Goal: Information Seeking & Learning: Learn about a topic

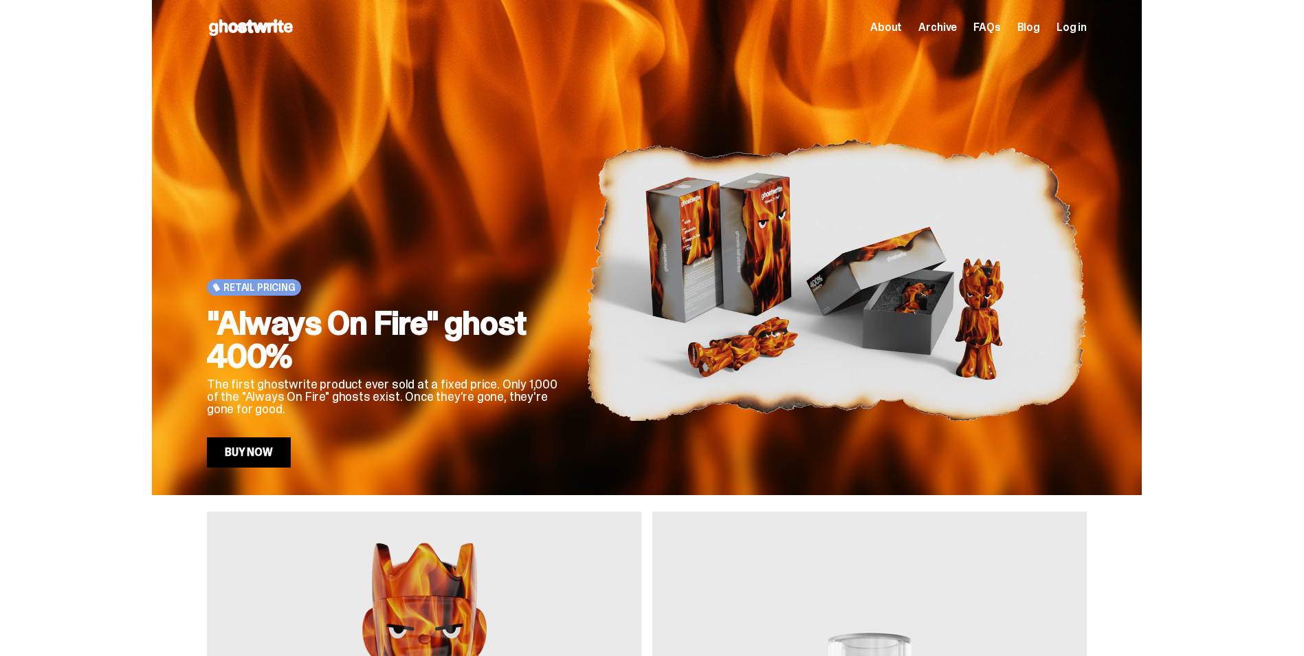
click at [1083, 28] on span "Log in" at bounding box center [1072, 27] width 30 height 11
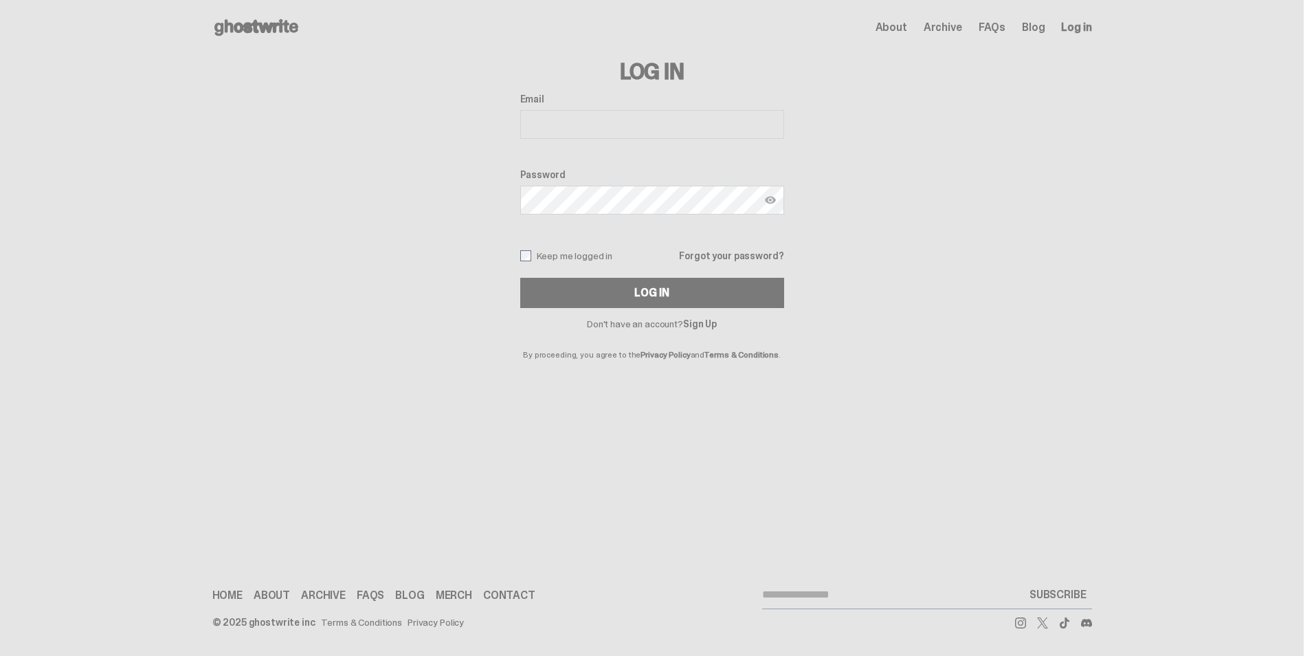
click at [546, 111] on input "Email" at bounding box center [652, 124] width 264 height 29
type input "**********"
click at [520, 278] on button "Log In" at bounding box center [652, 293] width 264 height 30
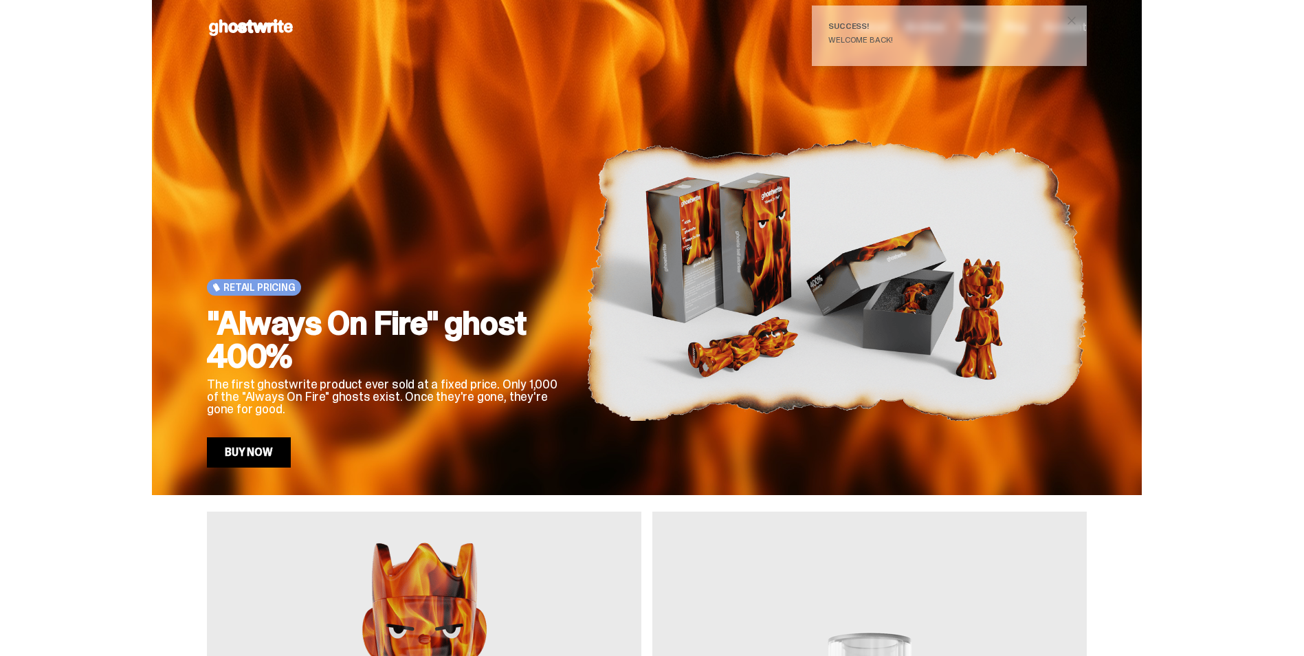
scroll to position [573, 0]
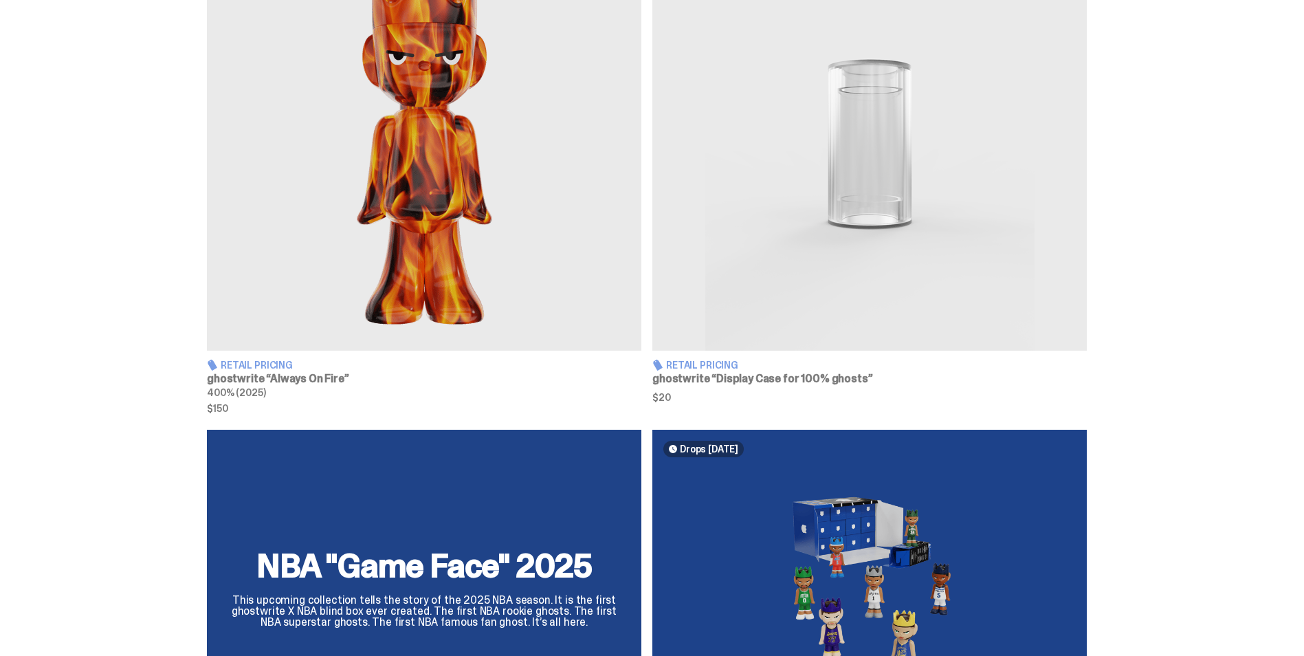
click at [881, 243] on img at bounding box center [869, 144] width 434 height 412
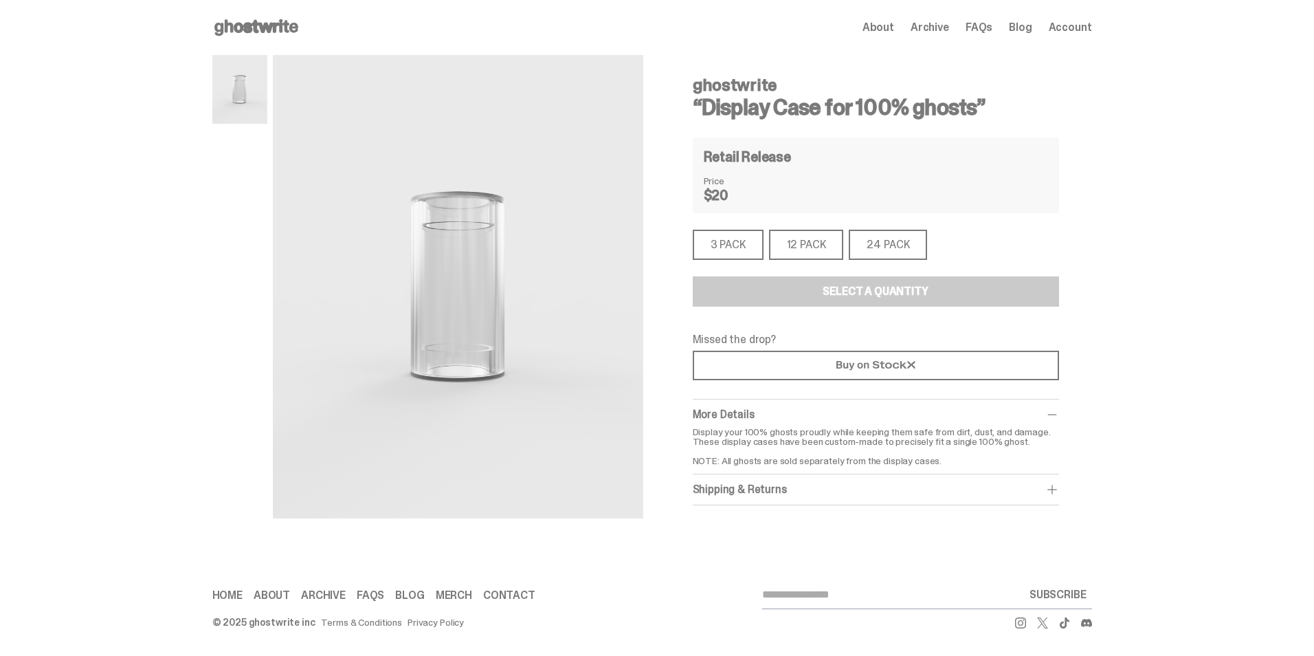
click at [1303, 269] on html "Open main menu Home About Archive FAQs Blog Account About Archive FAQs" at bounding box center [652, 328] width 1304 height 656
click at [883, 28] on span "About" at bounding box center [879, 27] width 32 height 11
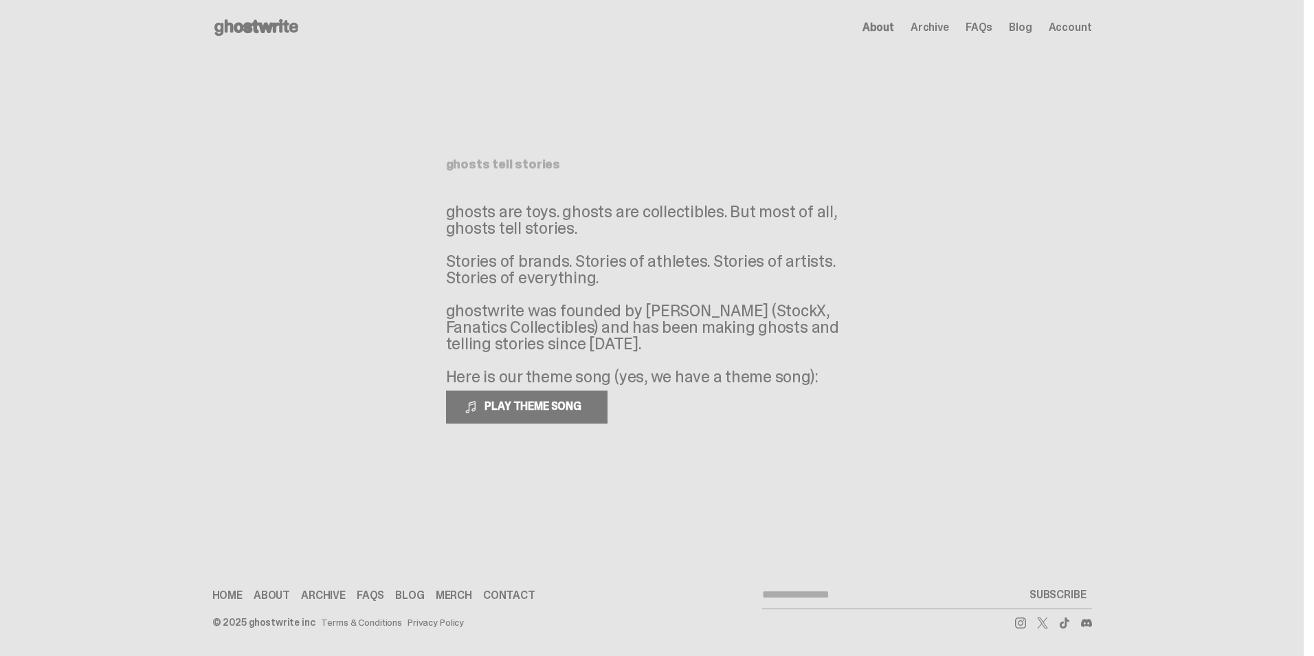
click at [266, 596] on link "About" at bounding box center [272, 595] width 36 height 11
click at [446, 597] on link "Merch" at bounding box center [454, 595] width 36 height 11
click at [933, 29] on span "Archive" at bounding box center [930, 27] width 38 height 11
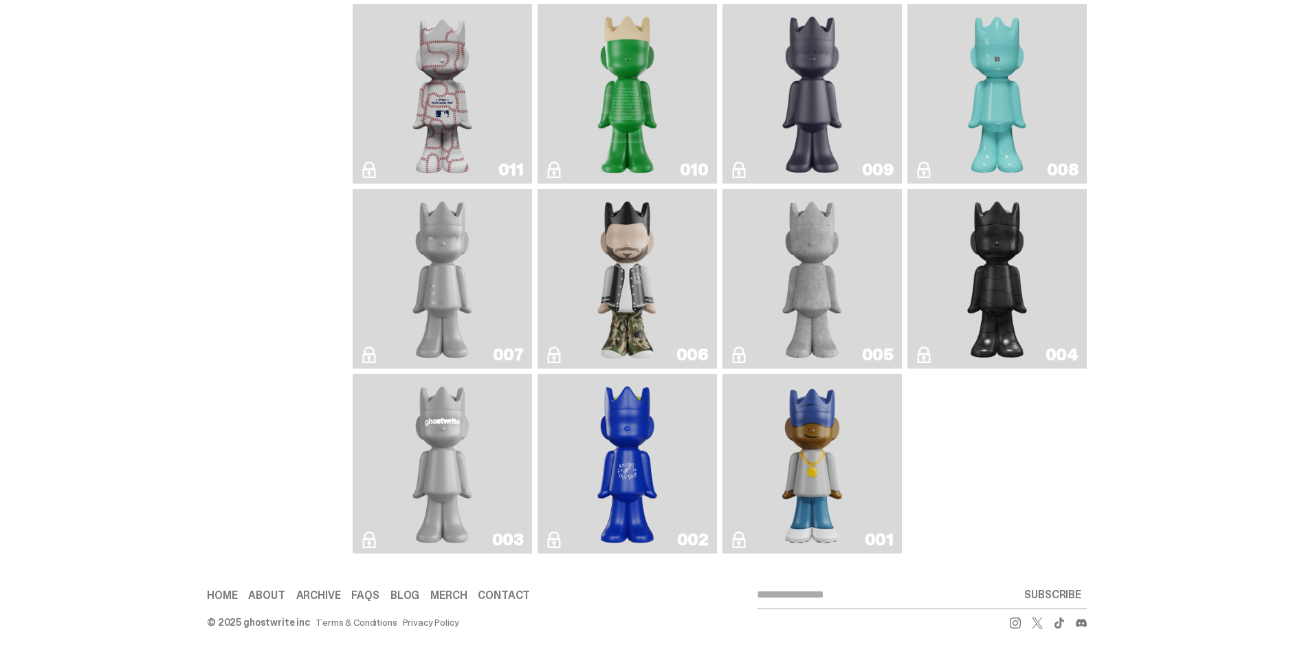
scroll to position [1807, 0]
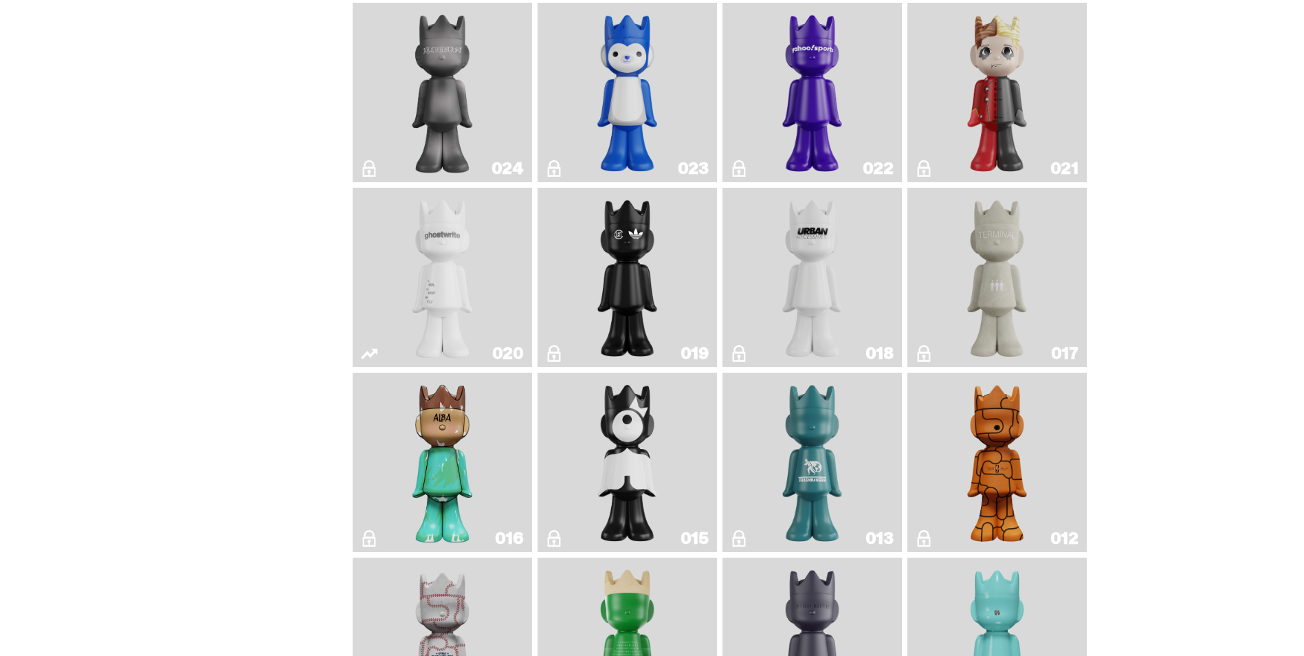
click at [1023, 450] on img "Basketball" at bounding box center [997, 462] width 73 height 168
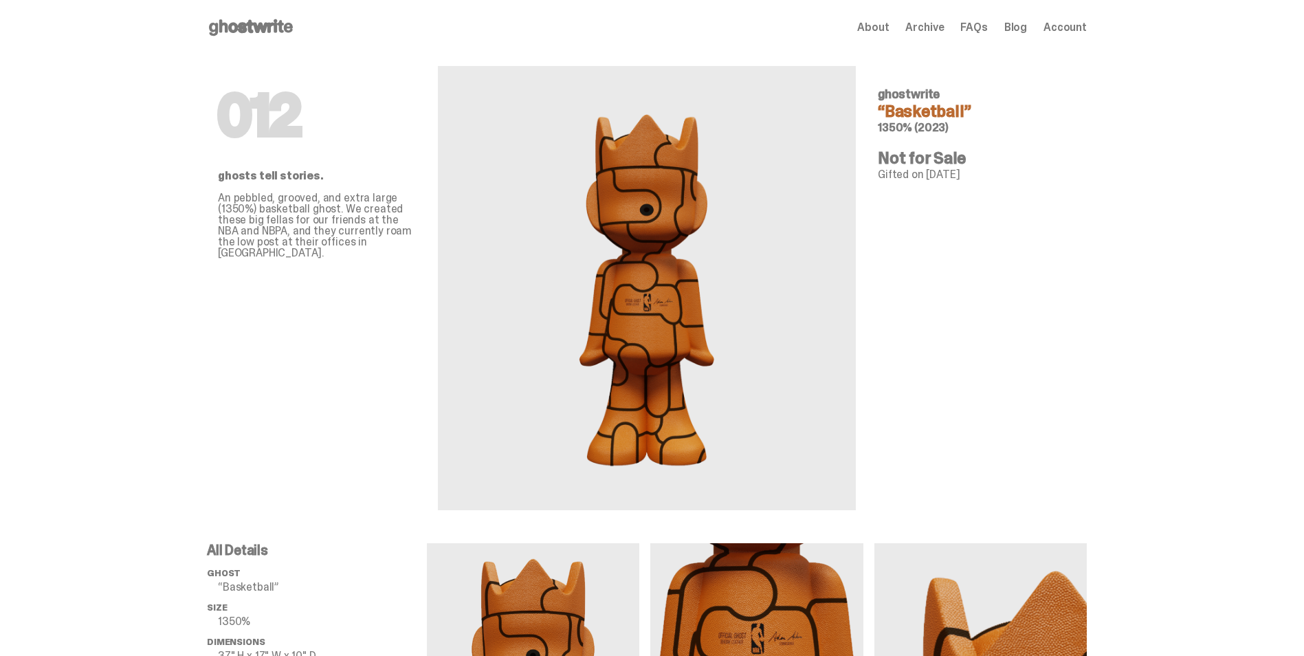
scroll to position [1807, 0]
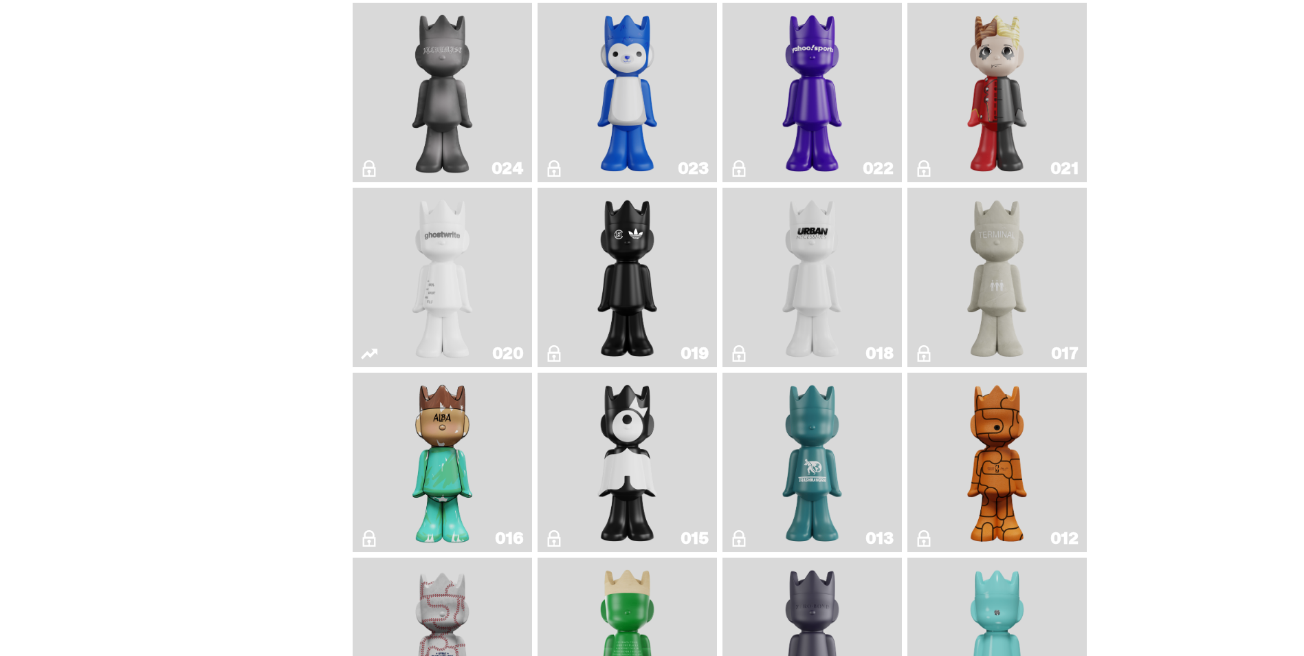
click at [627, 127] on img "Squish" at bounding box center [627, 92] width 73 height 168
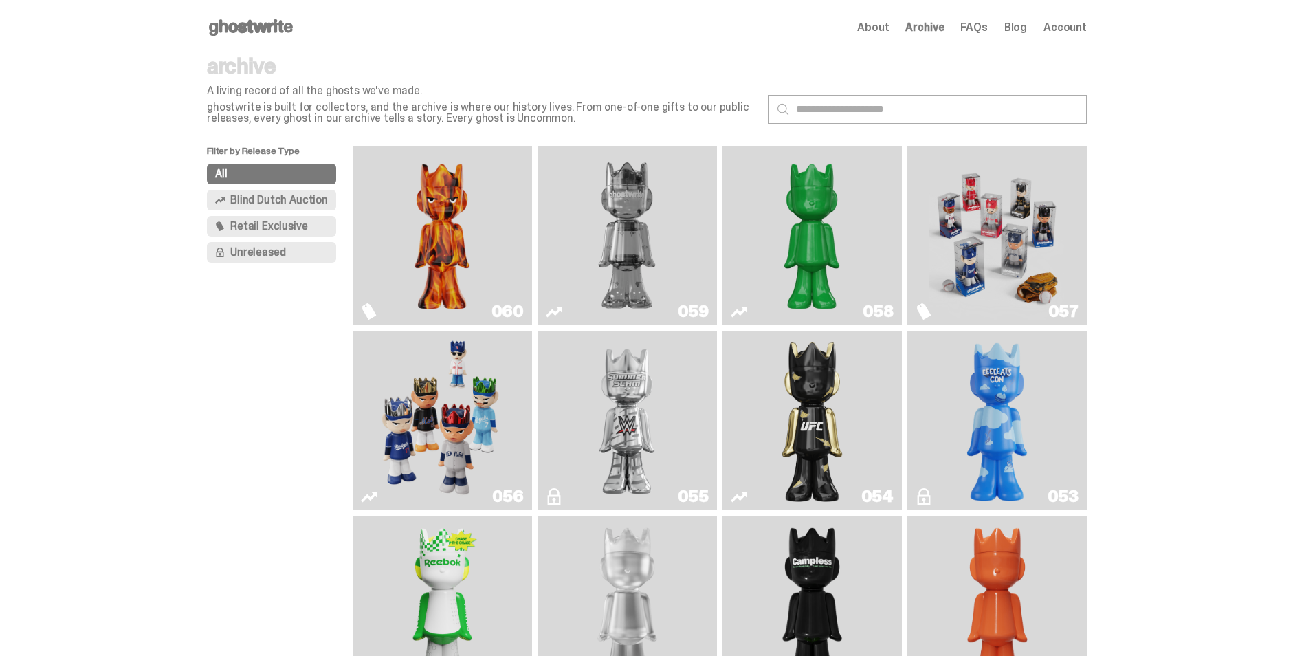
click at [289, 199] on span "Blind Dutch Auction" at bounding box center [279, 200] width 98 height 11
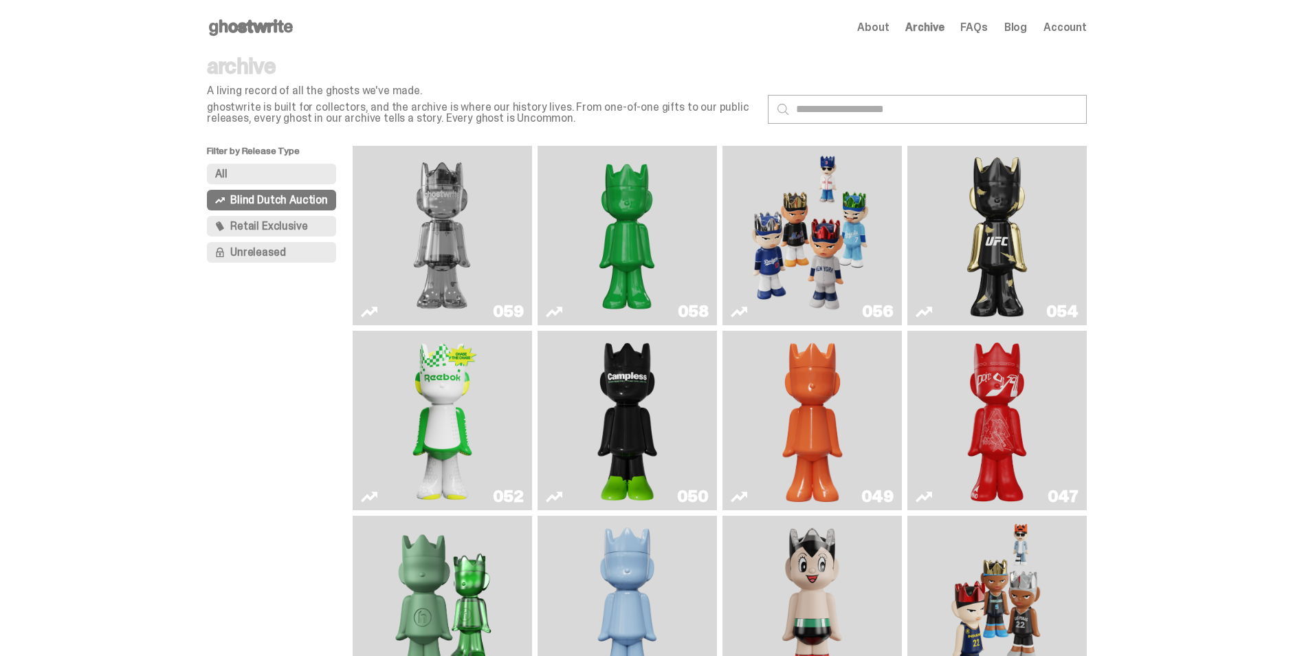
click at [847, 252] on img "Game Face (2025)" at bounding box center [811, 235] width 135 height 168
click at [255, 254] on span "Unreleased" at bounding box center [257, 252] width 55 height 11
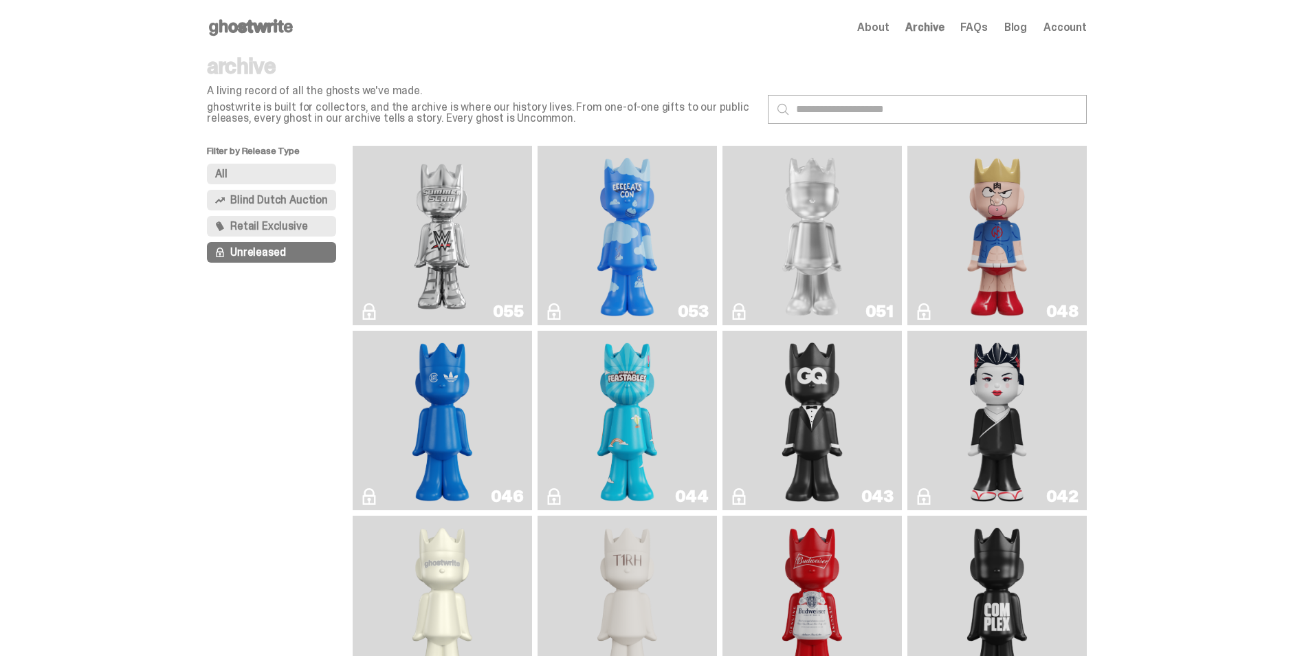
click at [1009, 412] on img "Sei Less" at bounding box center [997, 420] width 73 height 168
click at [885, 29] on span "About" at bounding box center [873, 27] width 32 height 11
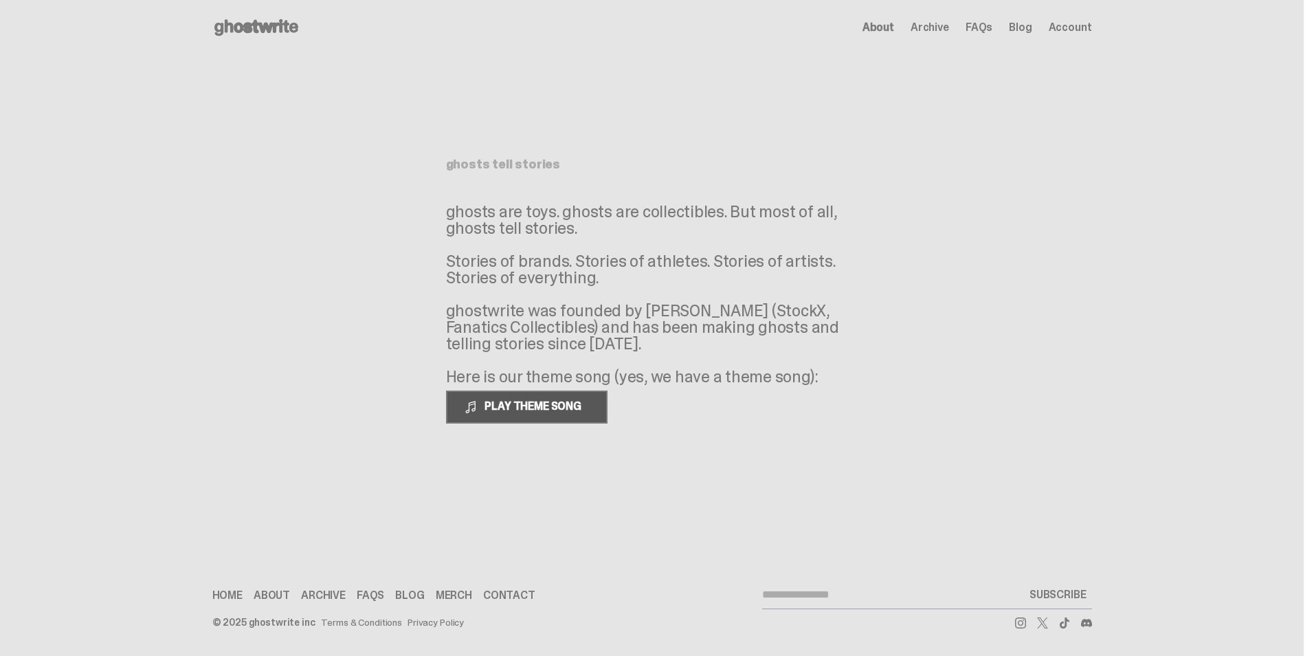
click at [550, 400] on span "PLAY THEME SONG" at bounding box center [534, 406] width 111 height 14
click at [533, 404] on span "PAUSE THEME SONG" at bounding box center [533, 406] width 109 height 14
click at [506, 593] on link "Contact" at bounding box center [509, 595] width 52 height 11
click at [330, 410] on main "Something went wrong! Hang in there while we get back on track ghosts tell stor…" at bounding box center [652, 280] width 1304 height 450
click at [404, 590] on link "Blog" at bounding box center [409, 595] width 29 height 11
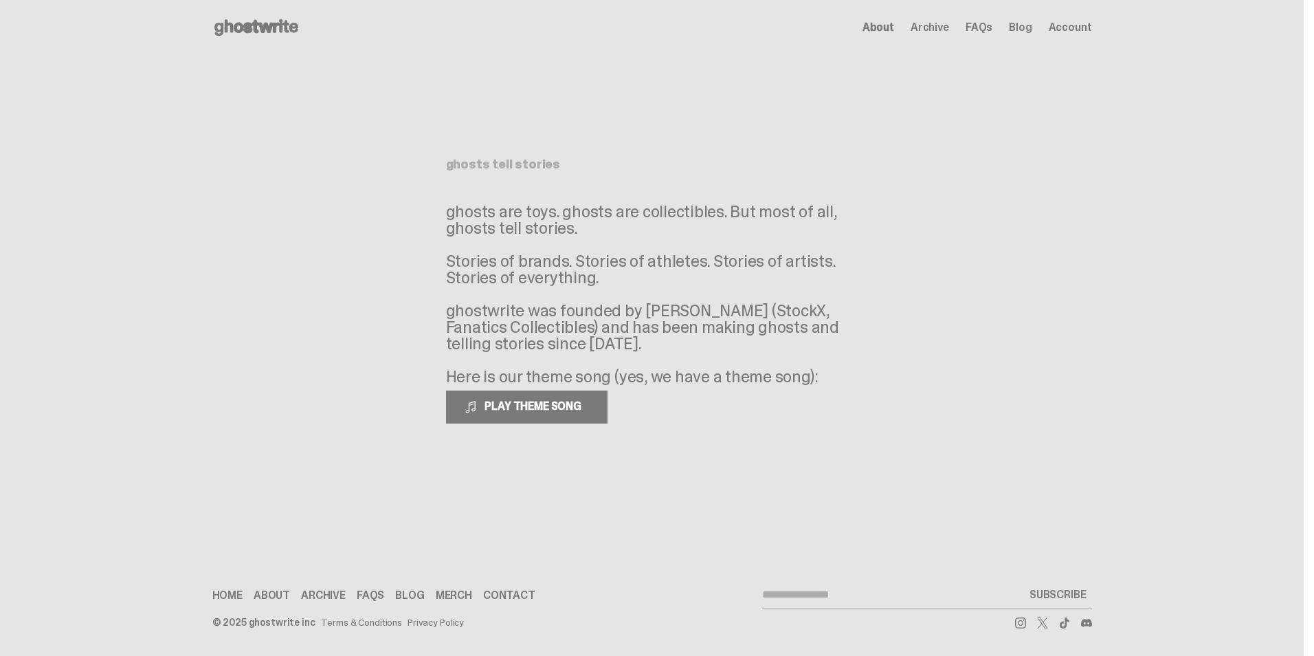
click at [1068, 25] on span "Account" at bounding box center [1070, 27] width 43 height 11
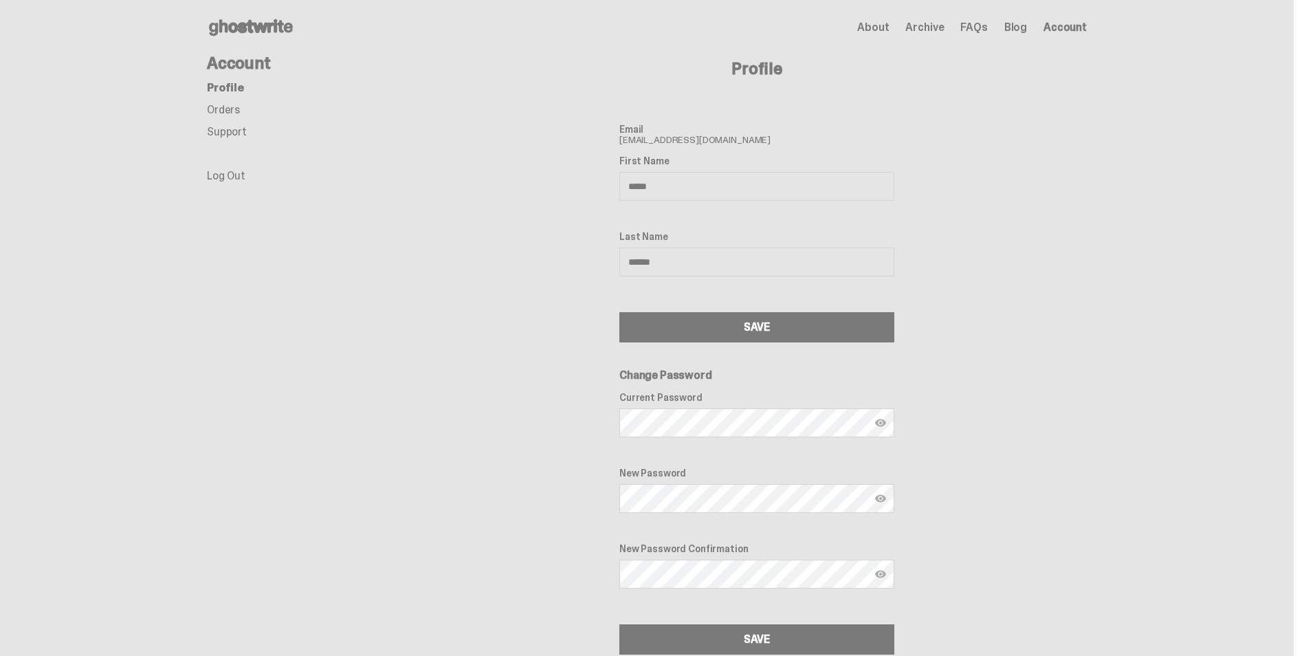
click at [229, 103] on link "Orders" at bounding box center [223, 109] width 33 height 14
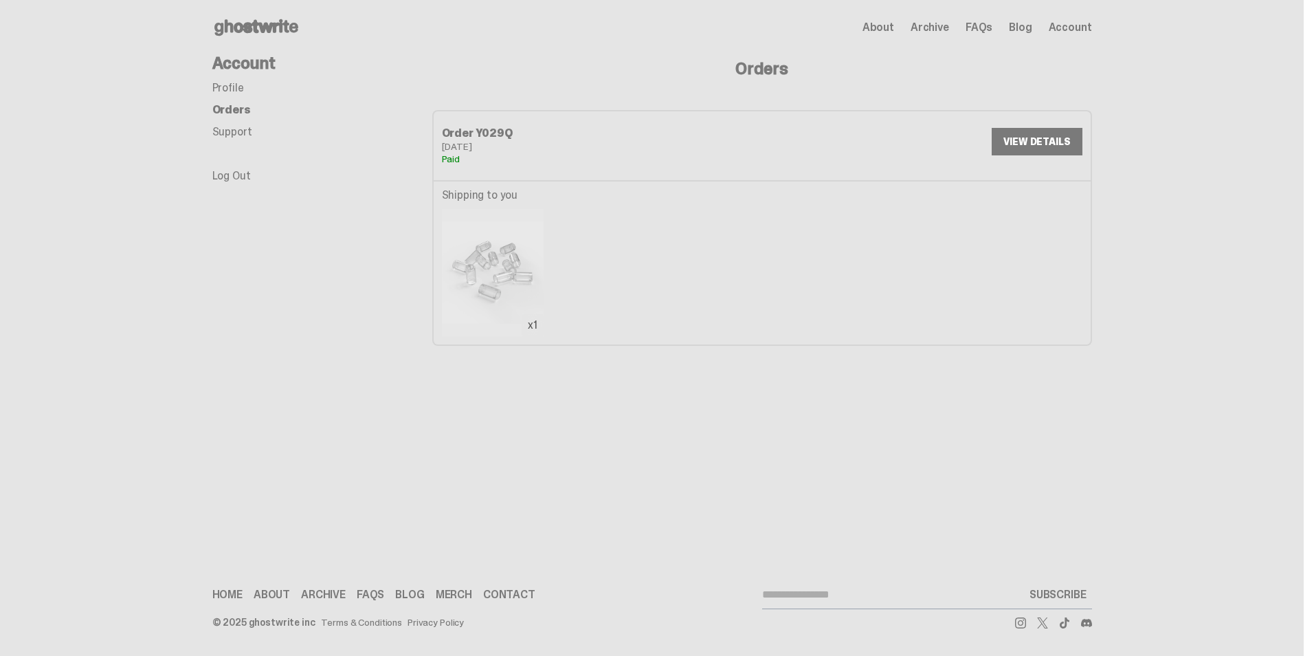
click at [236, 129] on link "Support" at bounding box center [232, 131] width 40 height 14
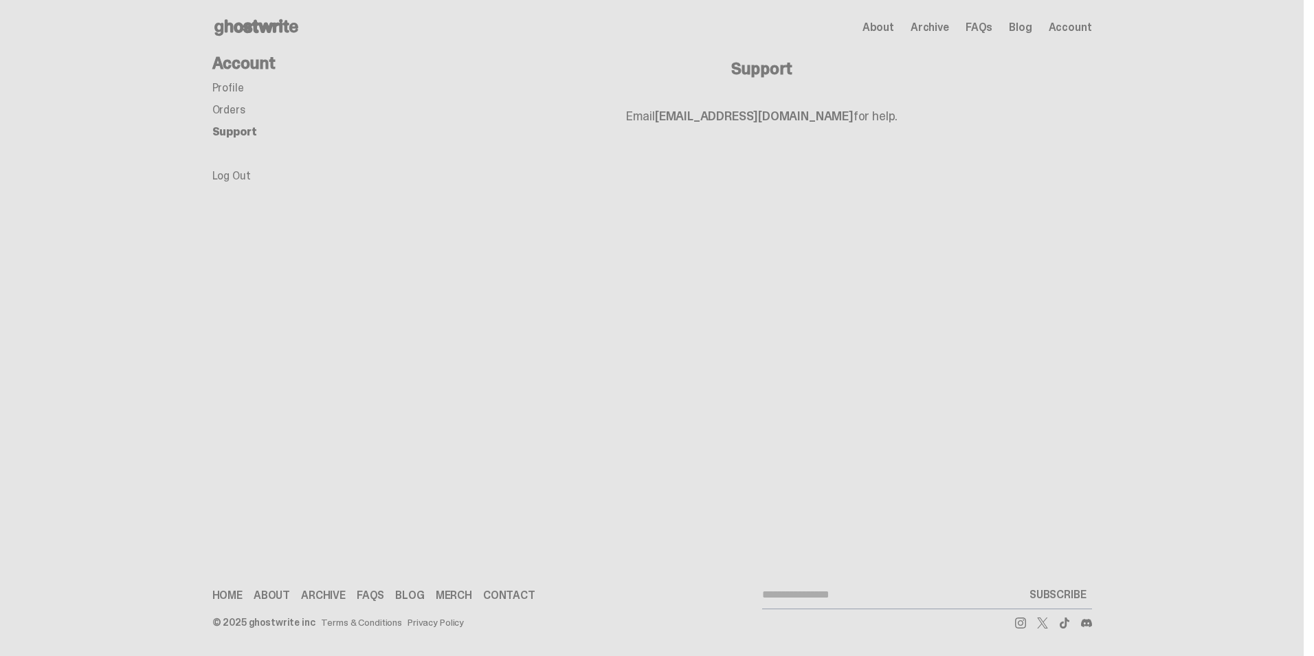
click at [876, 32] on span "About" at bounding box center [879, 27] width 32 height 11
